Goal: Navigation & Orientation: Understand site structure

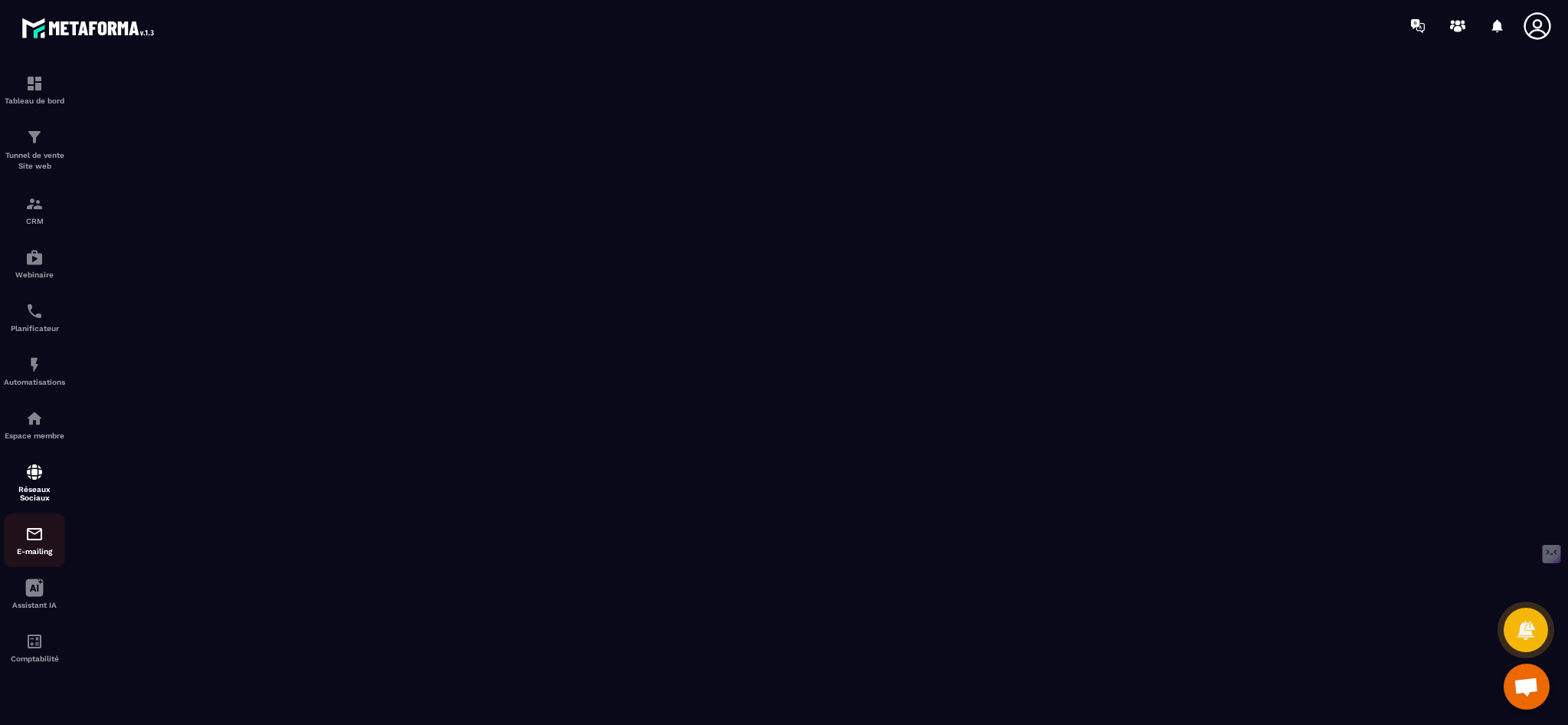
click at [22, 543] on div "E-mailing" at bounding box center [34, 540] width 61 height 31
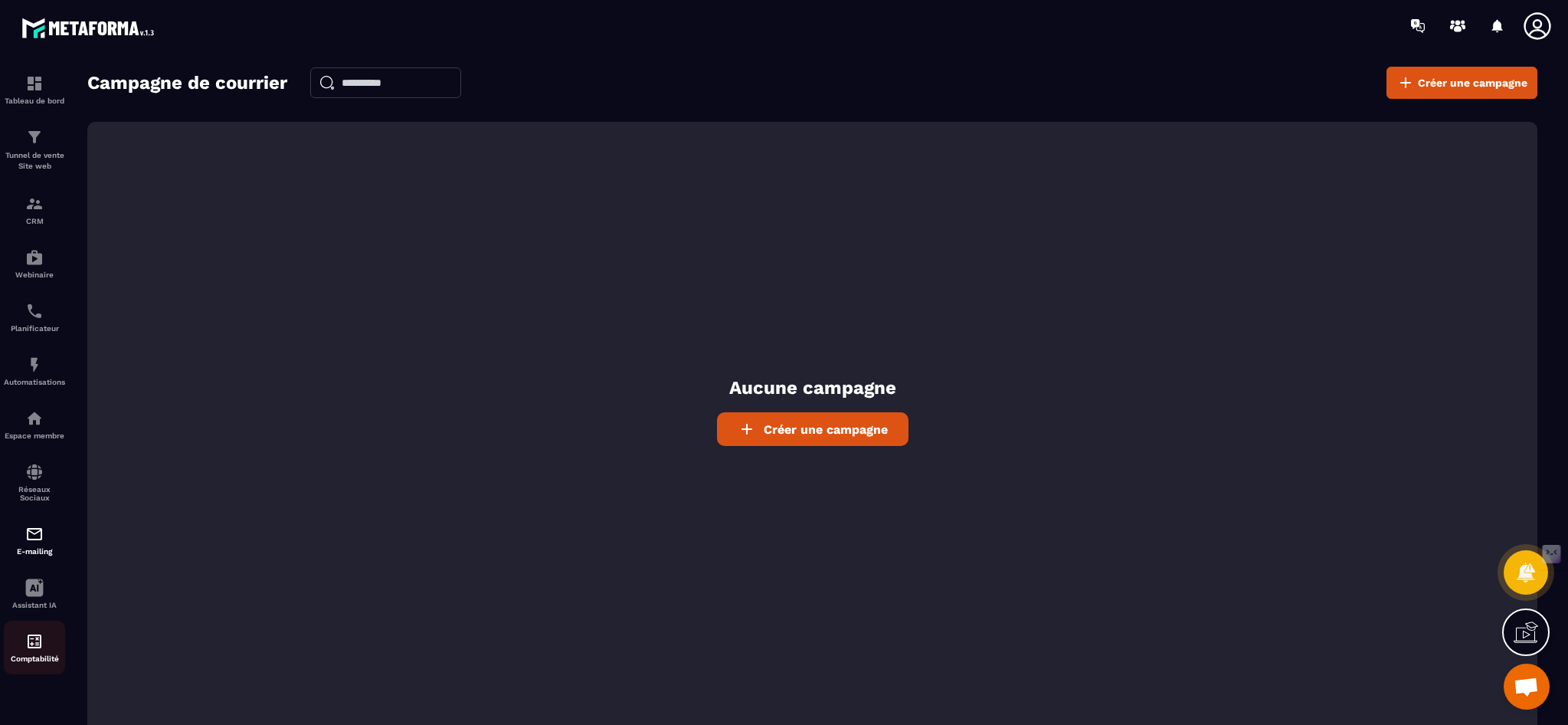
click at [33, 646] on img at bounding box center [34, 641] width 18 height 18
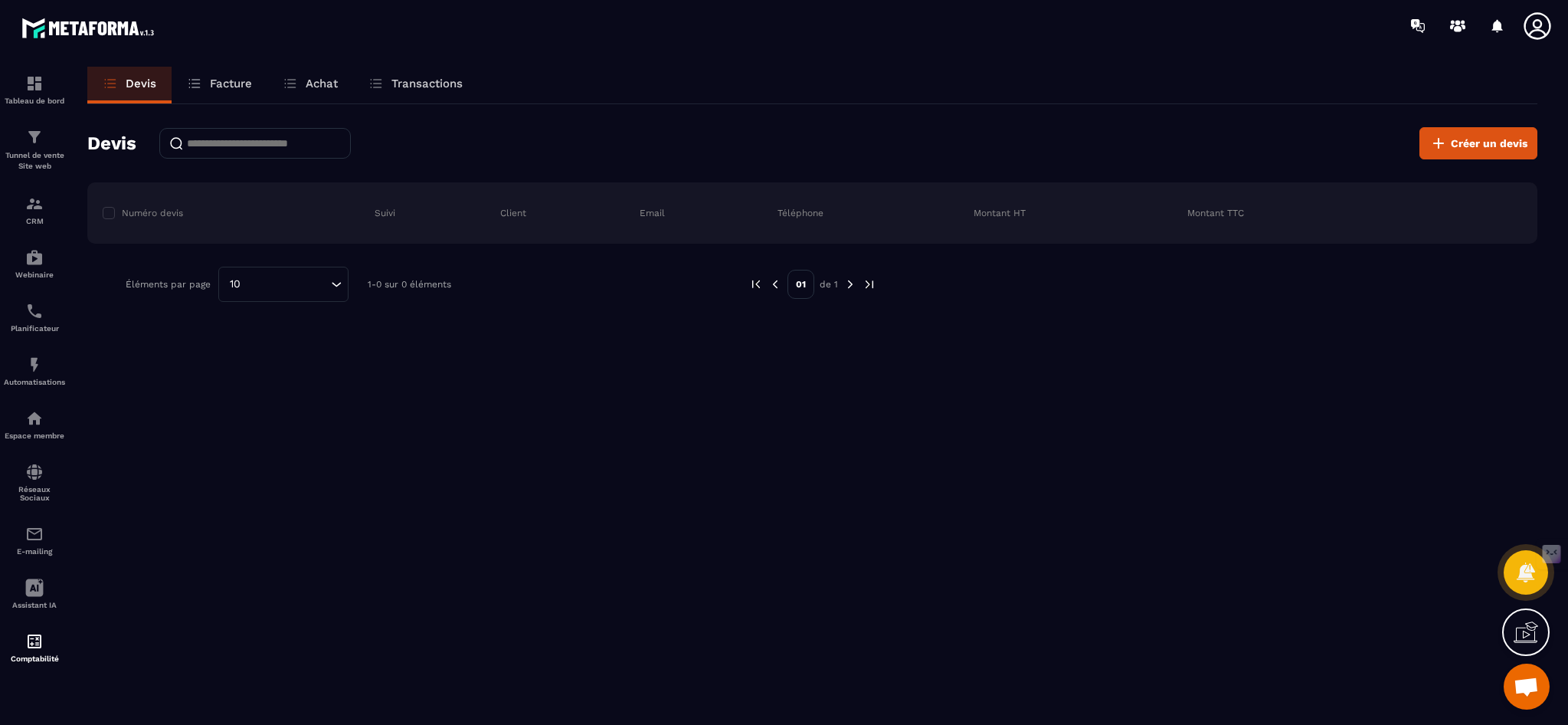
click at [226, 82] on p "Facture" at bounding box center [231, 83] width 42 height 13
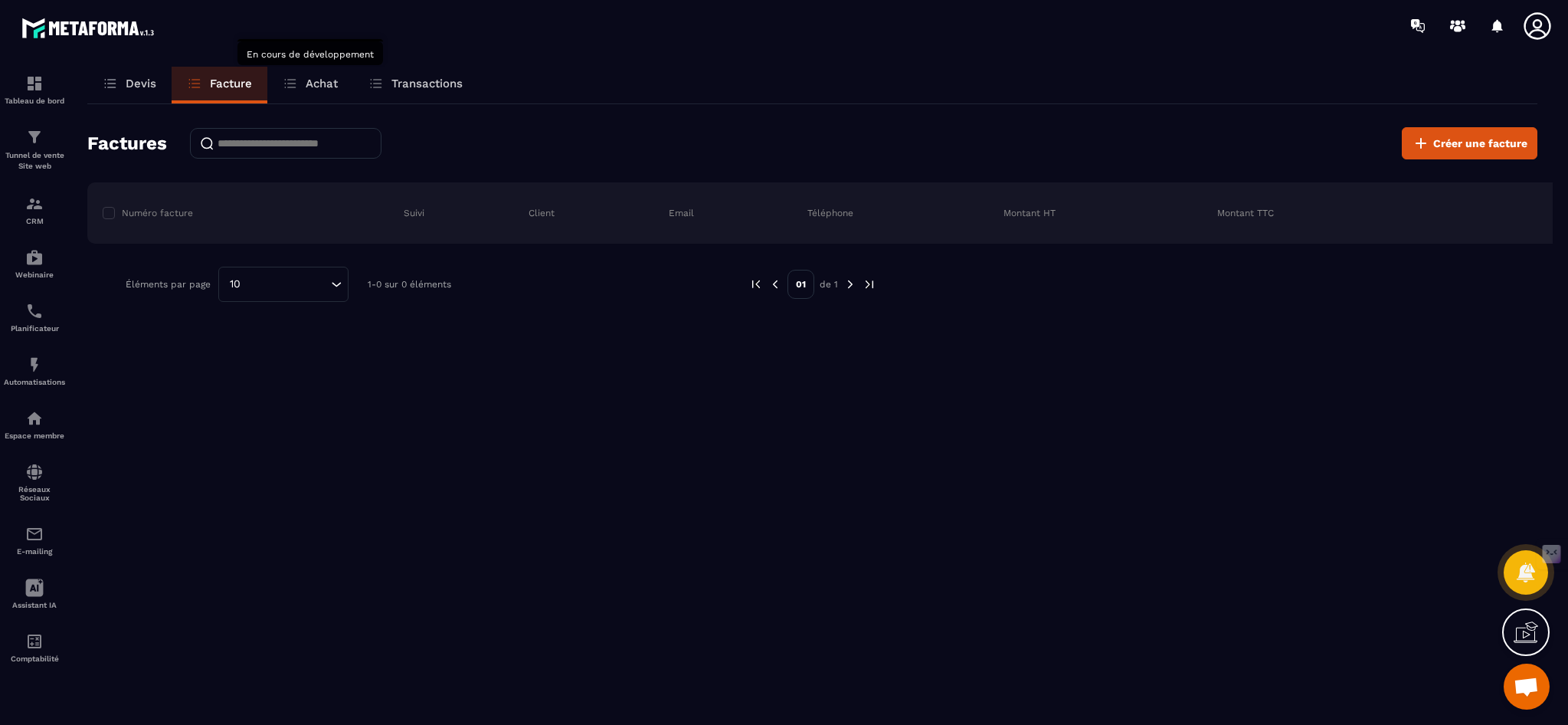
click at [327, 84] on p "Achat" at bounding box center [322, 83] width 32 height 13
click at [428, 84] on p "Transactions" at bounding box center [427, 83] width 71 height 13
click at [39, 85] on img at bounding box center [34, 84] width 18 height 18
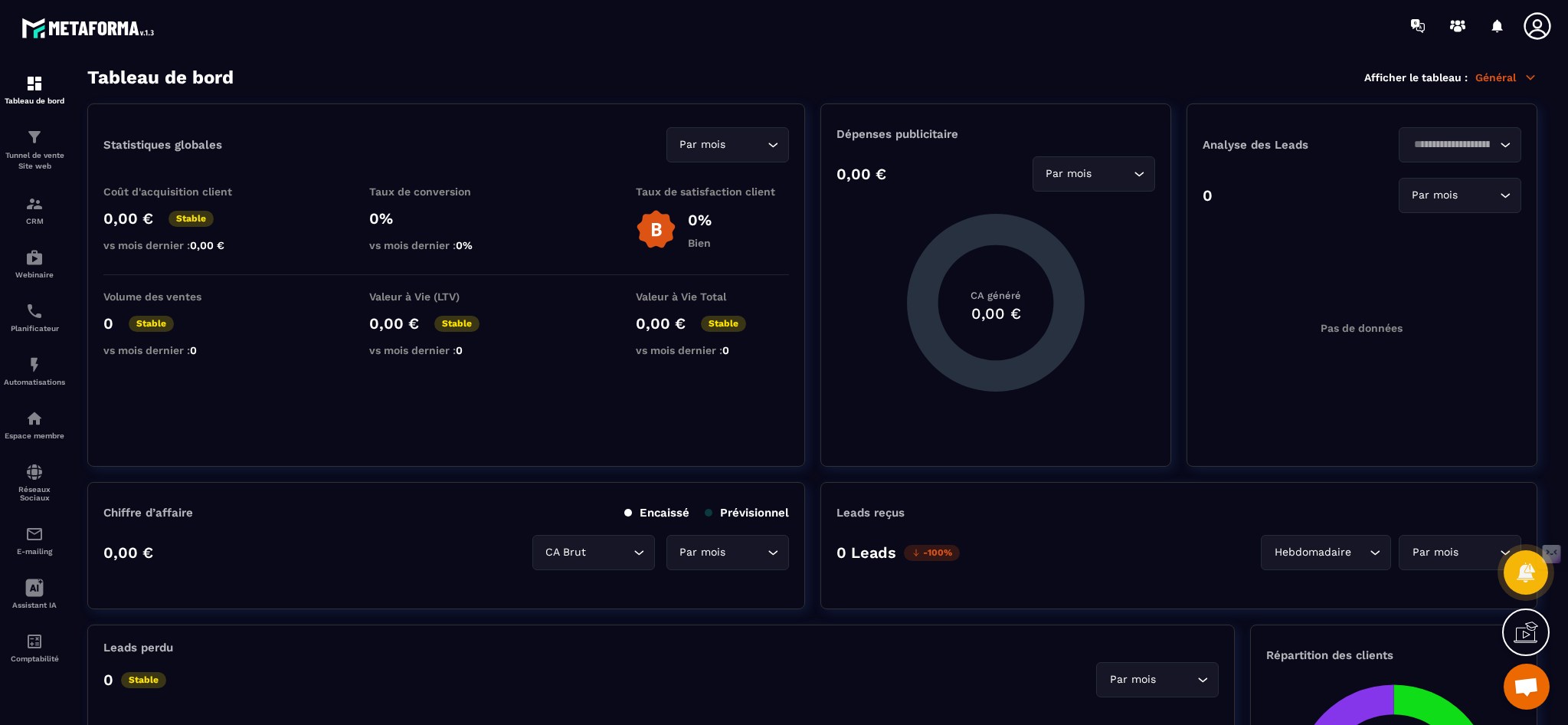
click at [1519, 80] on p "Général" at bounding box center [1506, 76] width 62 height 13
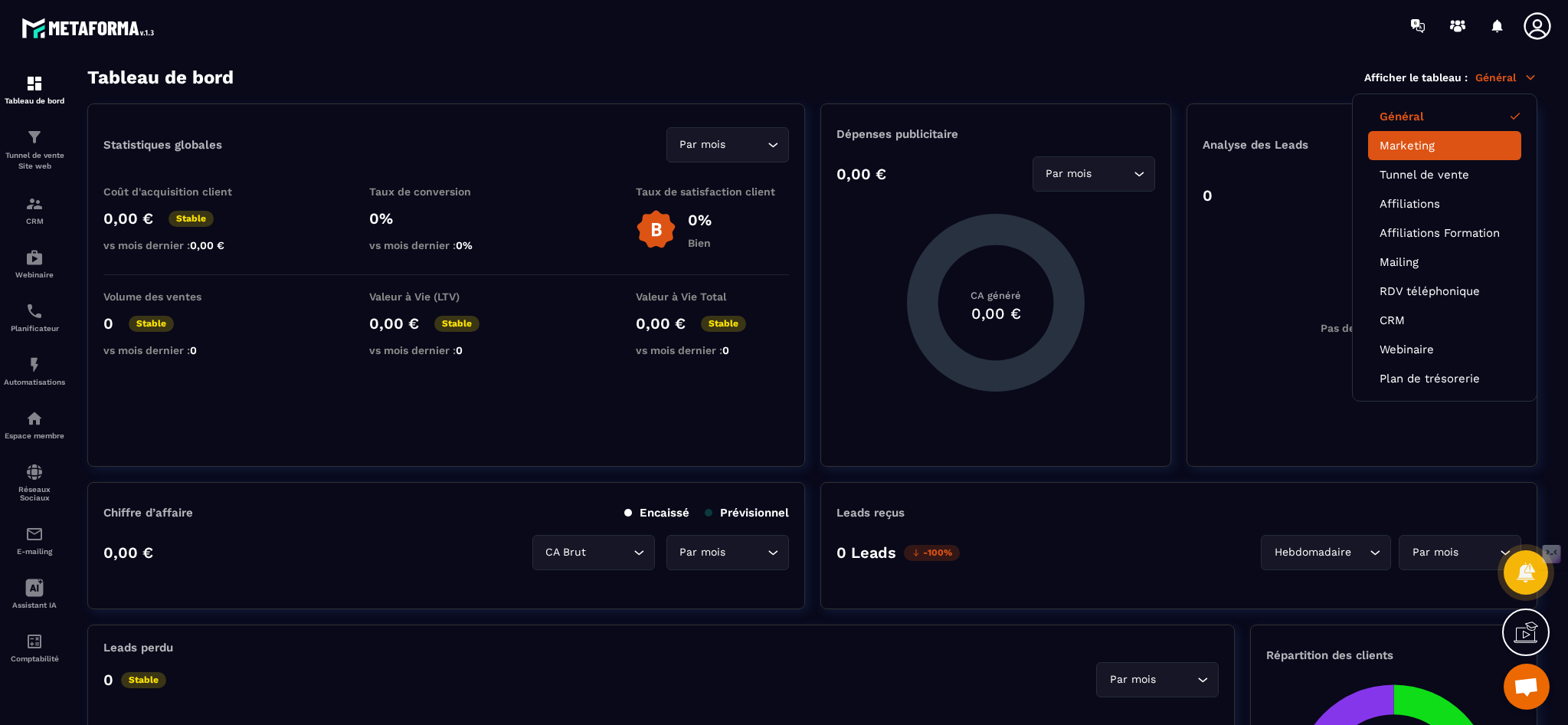
click at [1408, 146] on link "Marketing" at bounding box center [1444, 145] width 130 height 13
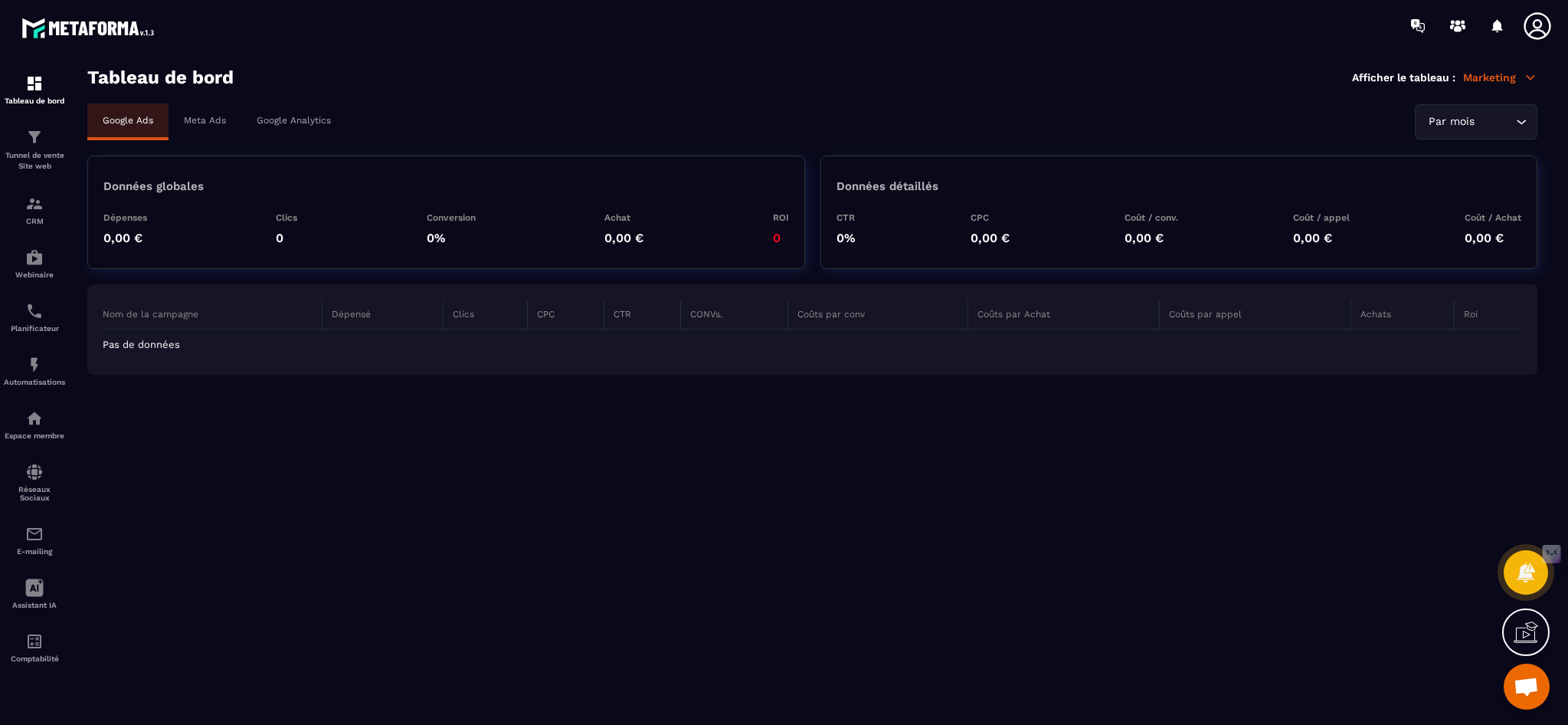
click at [1508, 78] on p "Marketing" at bounding box center [1500, 76] width 75 height 13
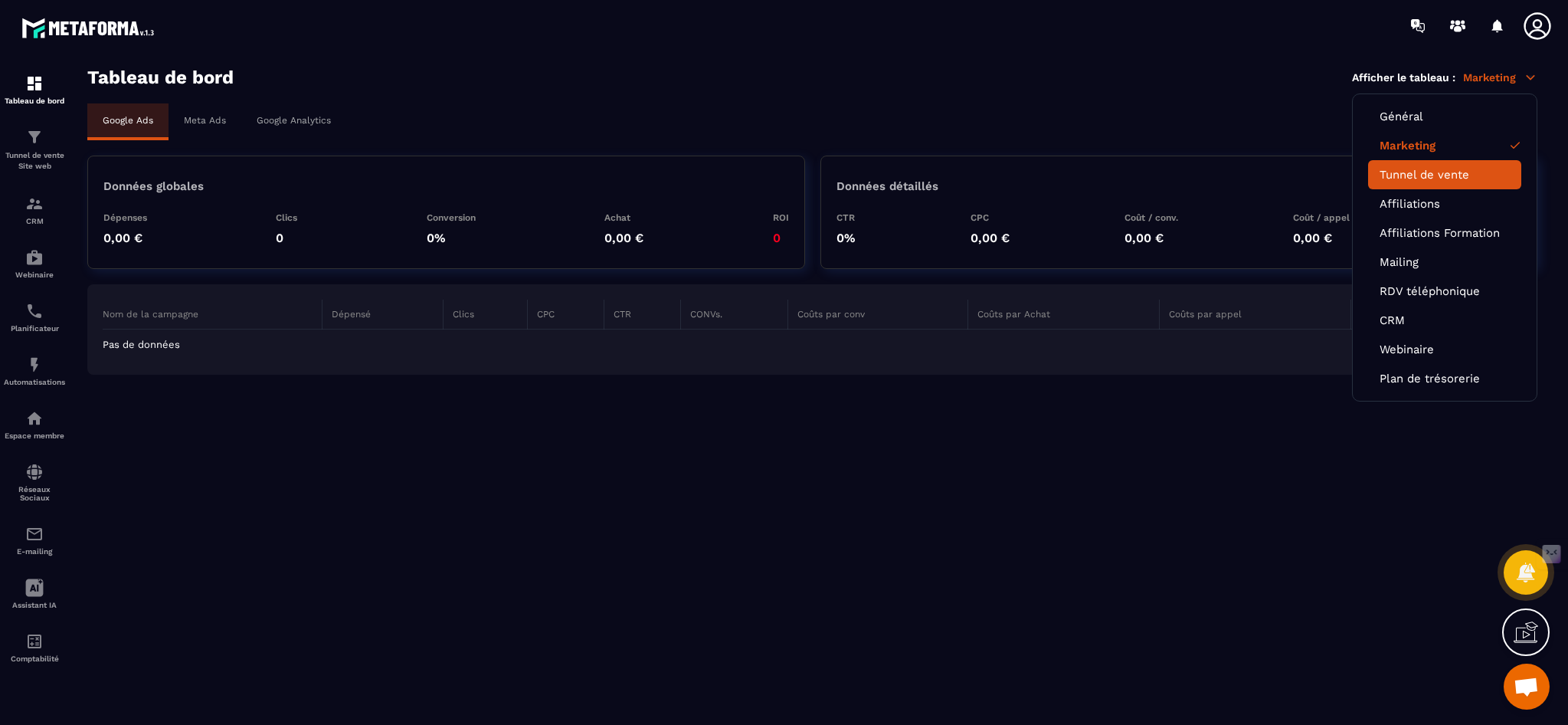
click at [1429, 174] on link "Tunnel de vente" at bounding box center [1444, 174] width 130 height 13
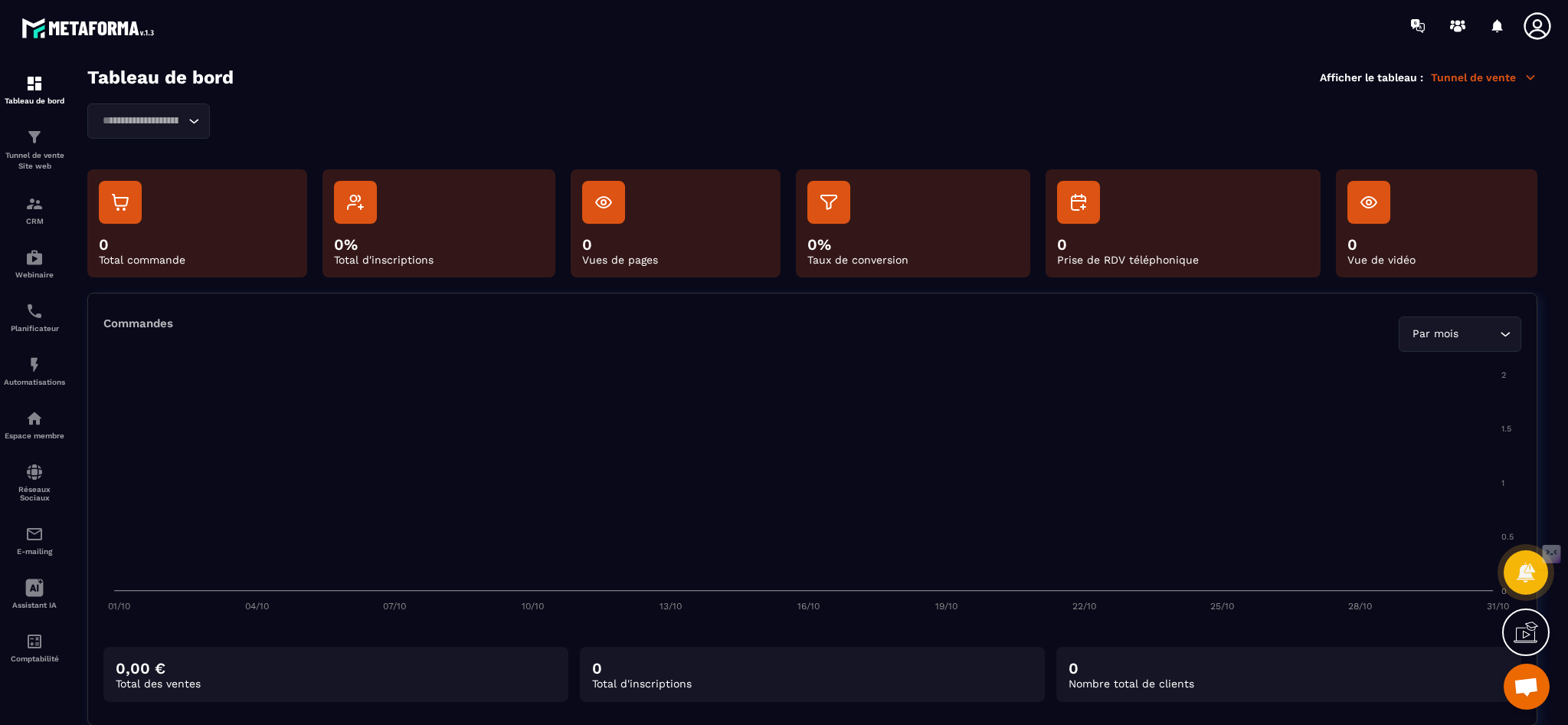
click at [1528, 75] on icon at bounding box center [1529, 76] width 13 height 13
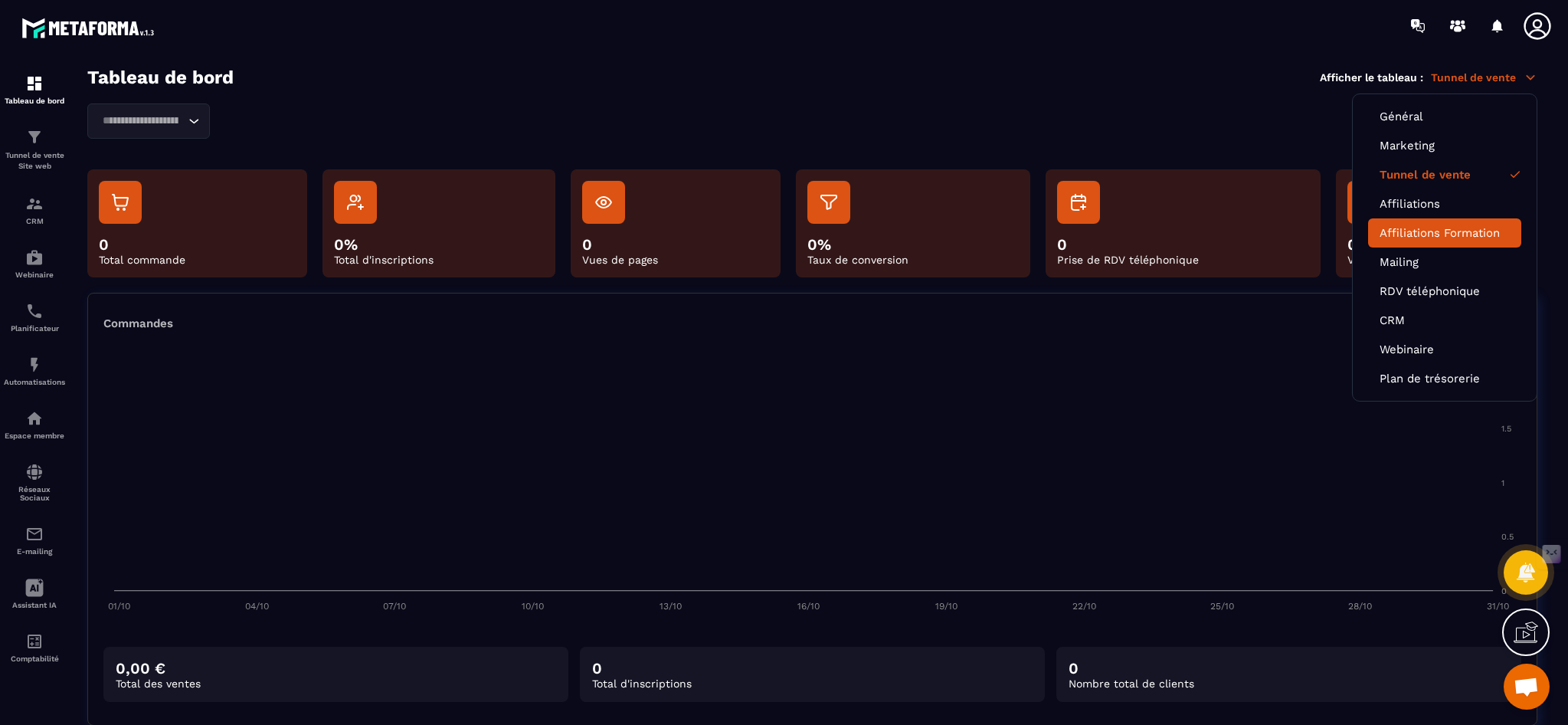
click at [1414, 231] on link "Affiliations Formation" at bounding box center [1444, 233] width 130 height 13
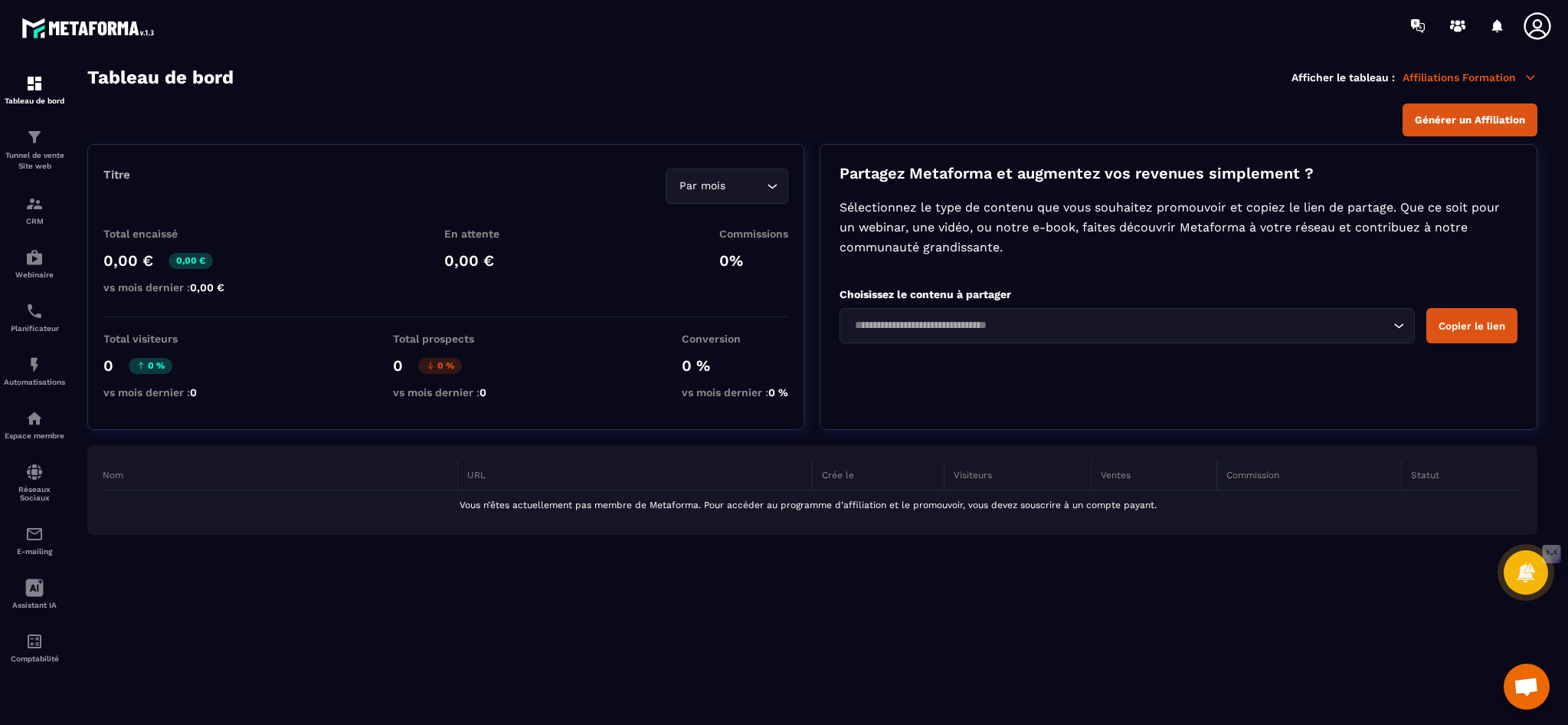
click at [1528, 75] on icon at bounding box center [1529, 76] width 13 height 13
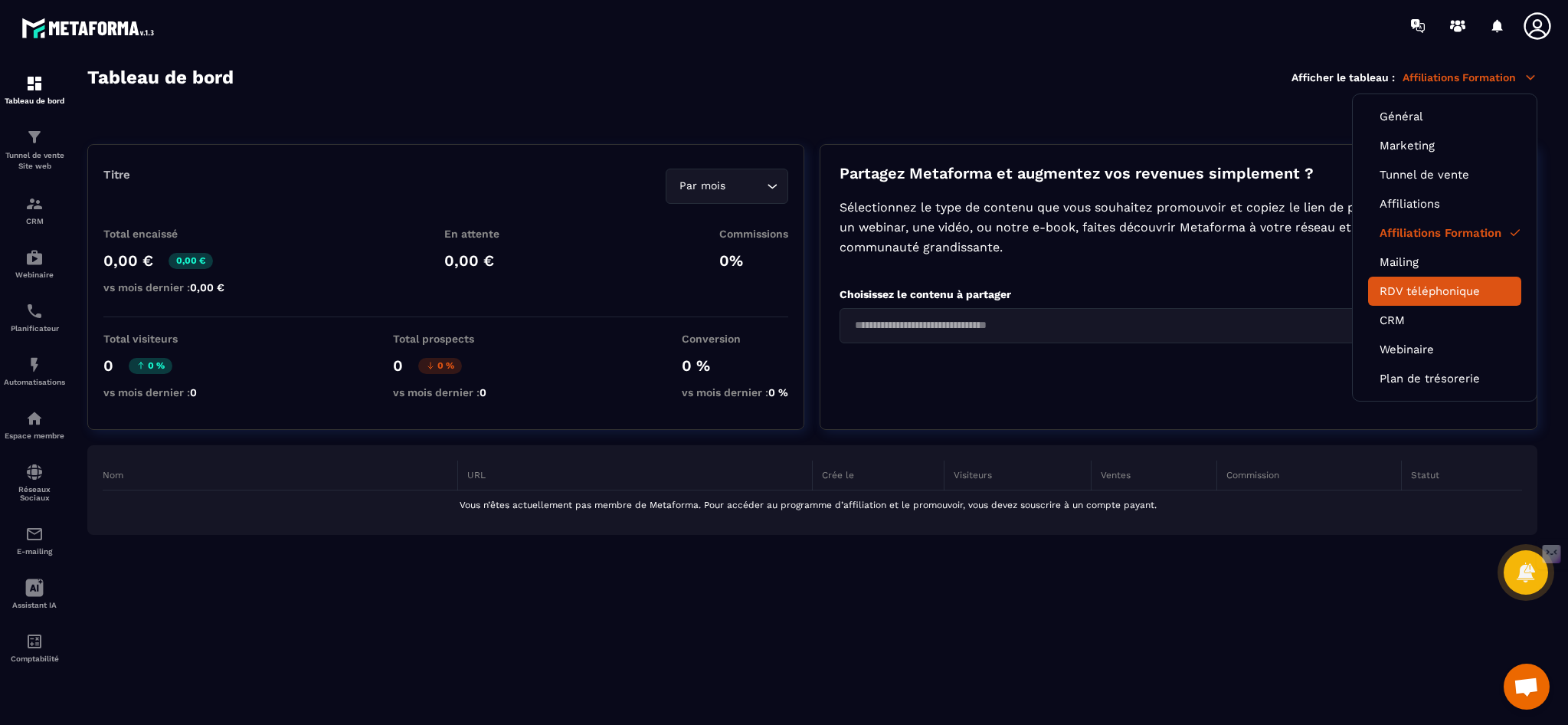
click at [1396, 294] on link "RDV téléphonique" at bounding box center [1444, 290] width 130 height 13
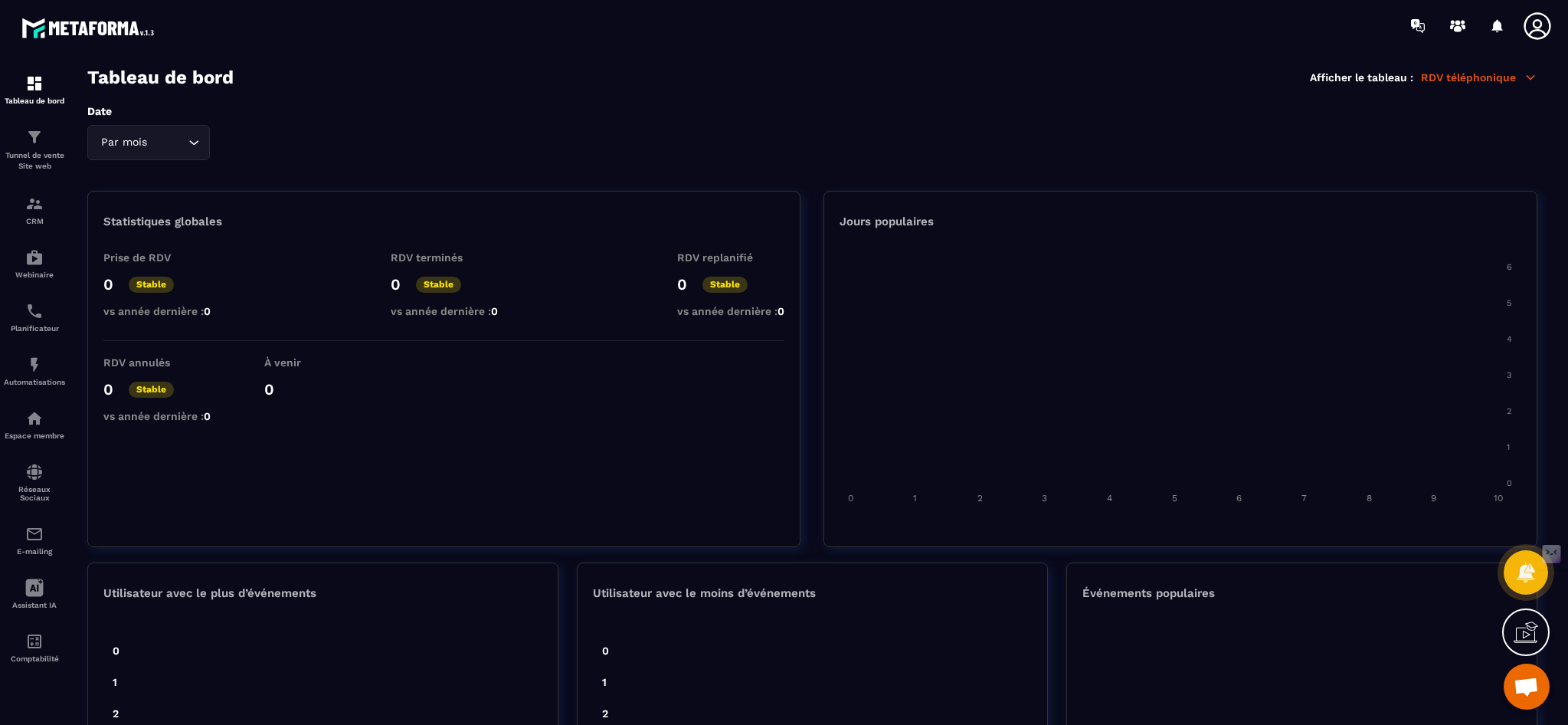
scroll to position [3, 0]
click at [1533, 78] on icon at bounding box center [1529, 75] width 13 height 13
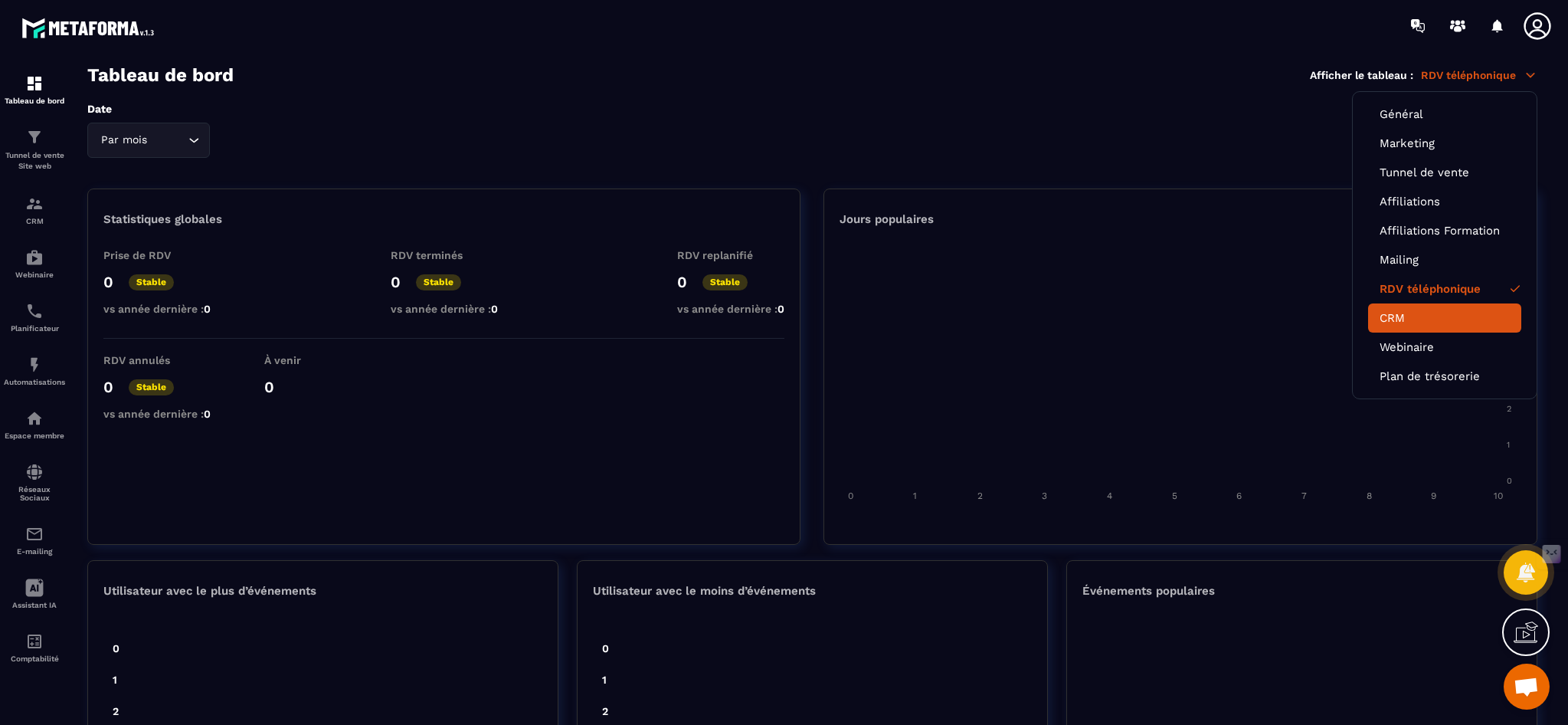
click at [1398, 315] on link "CRM" at bounding box center [1444, 317] width 130 height 13
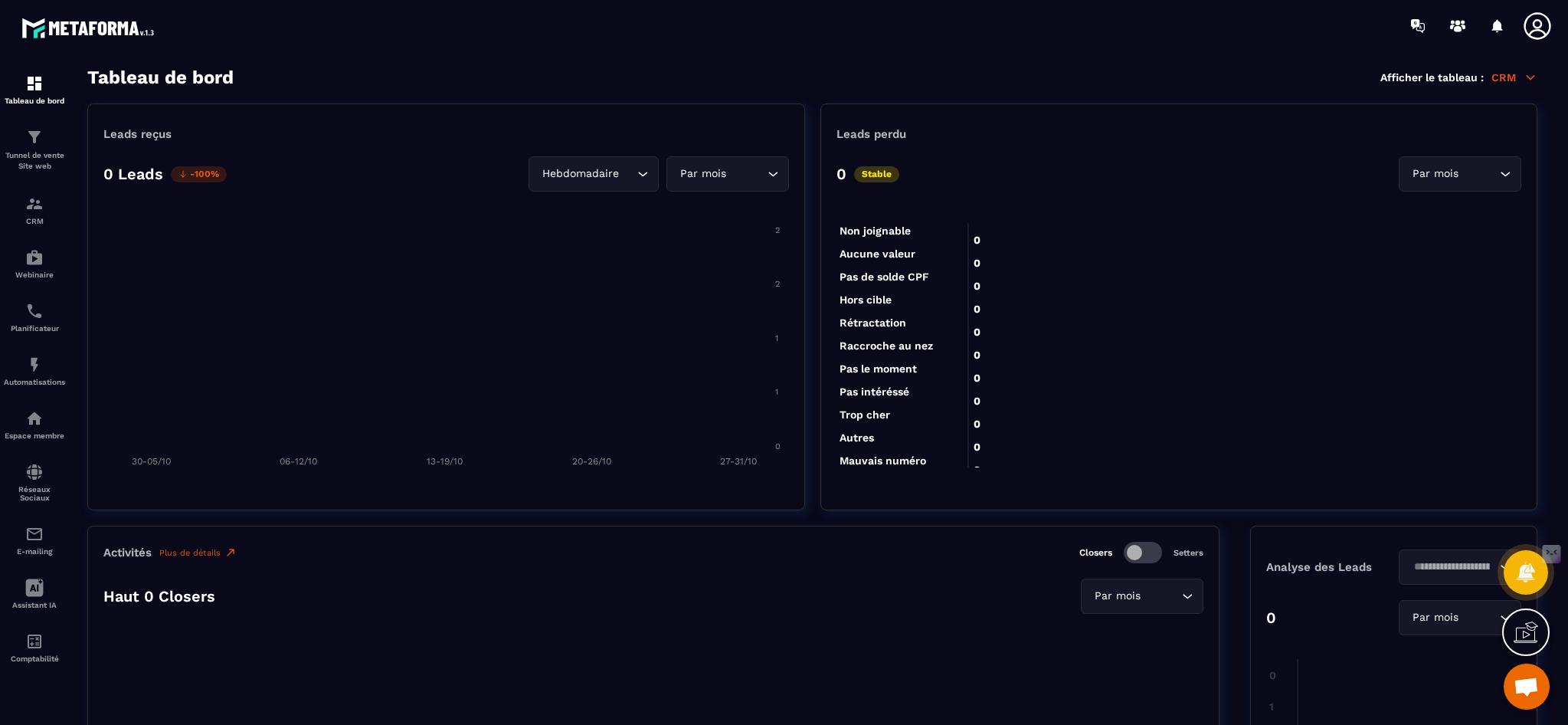
drag, startPoint x: 1530, startPoint y: 80, endPoint x: 1528, endPoint y: 89, distance: 9.2
click at [1530, 79] on icon at bounding box center [1530, 77] width 8 height 4
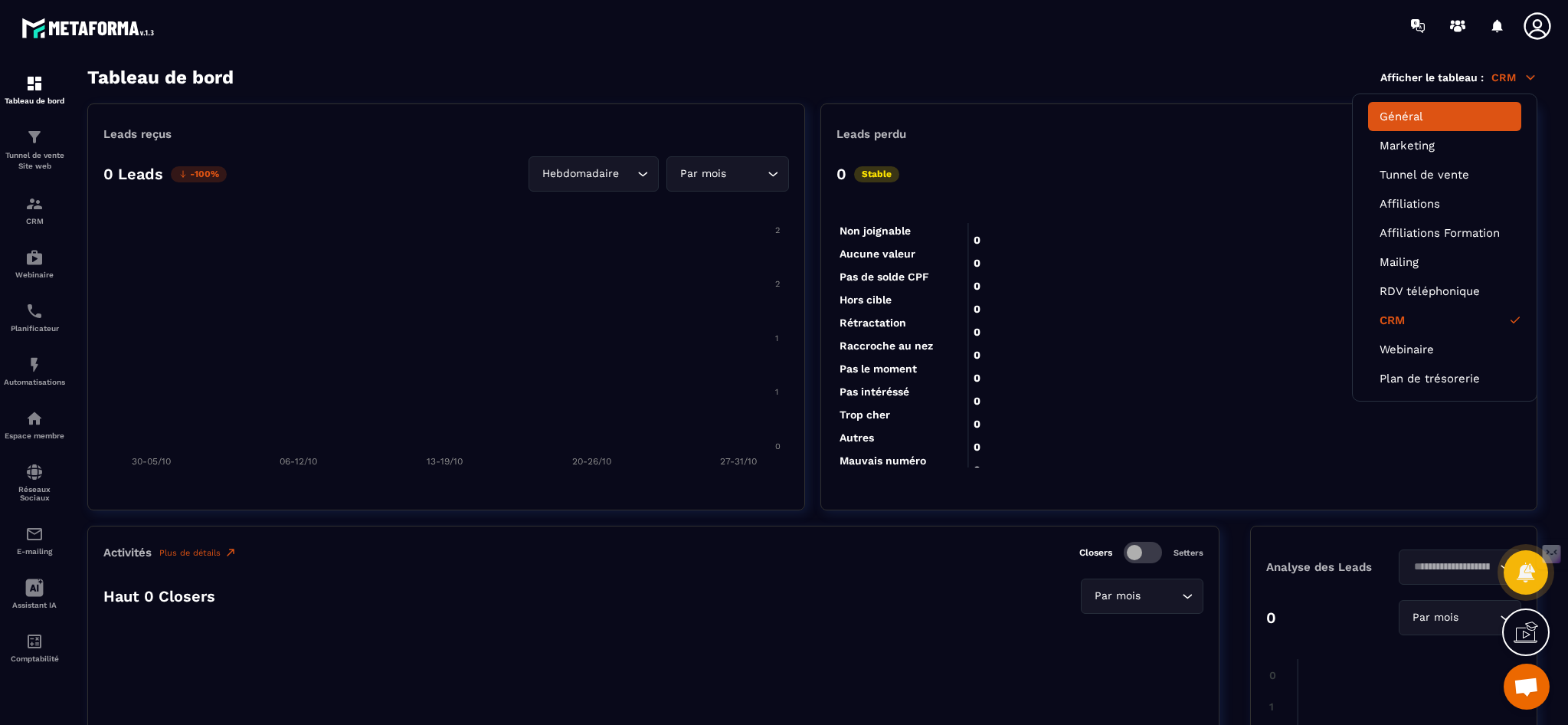
click at [1396, 115] on link "Général" at bounding box center [1444, 116] width 130 height 13
